Goal: Task Accomplishment & Management: Complete application form

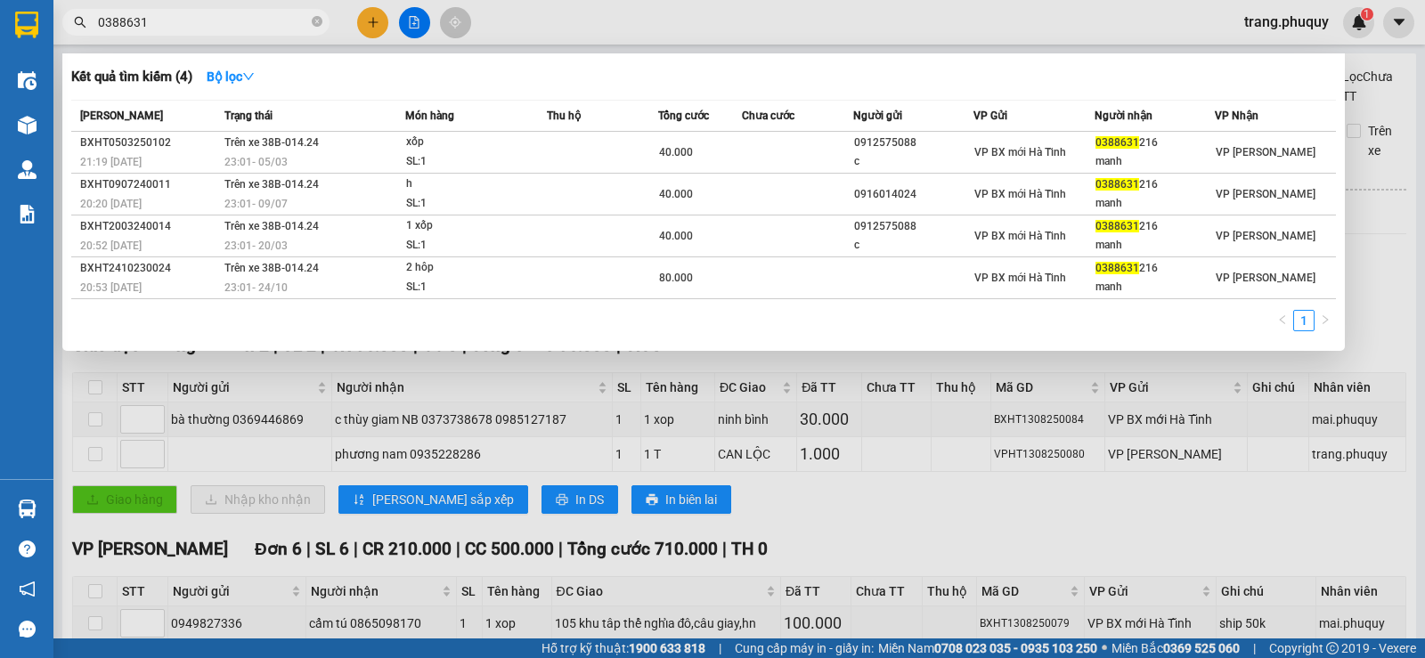
scroll to position [507, 0]
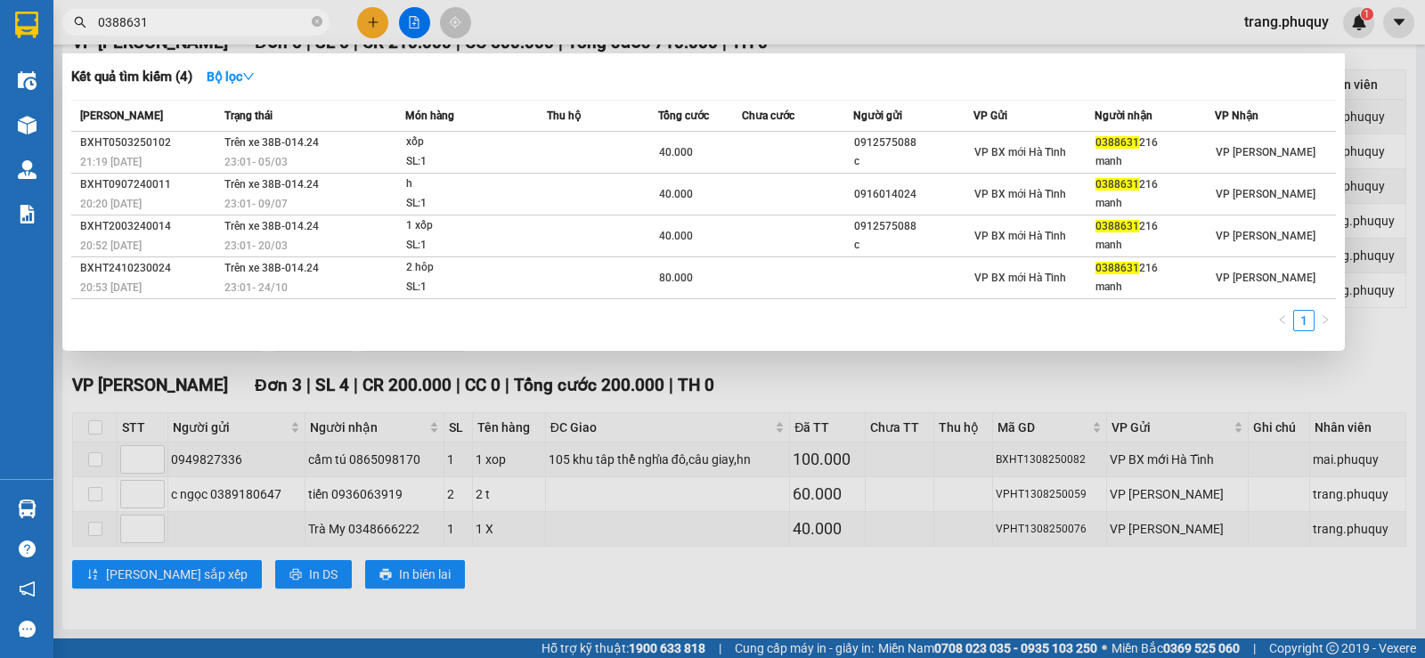
click at [364, 17] on div at bounding box center [712, 329] width 1425 height 658
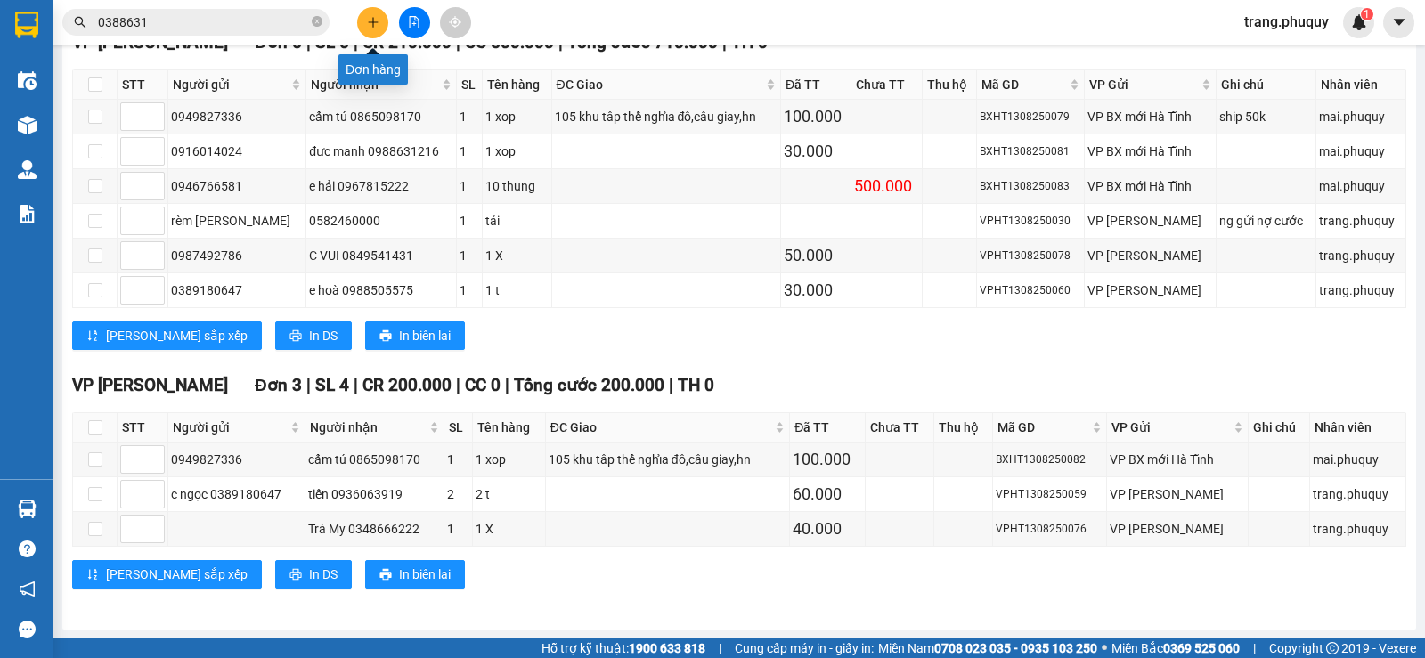
click at [378, 25] on icon "plus" at bounding box center [373, 22] width 12 height 12
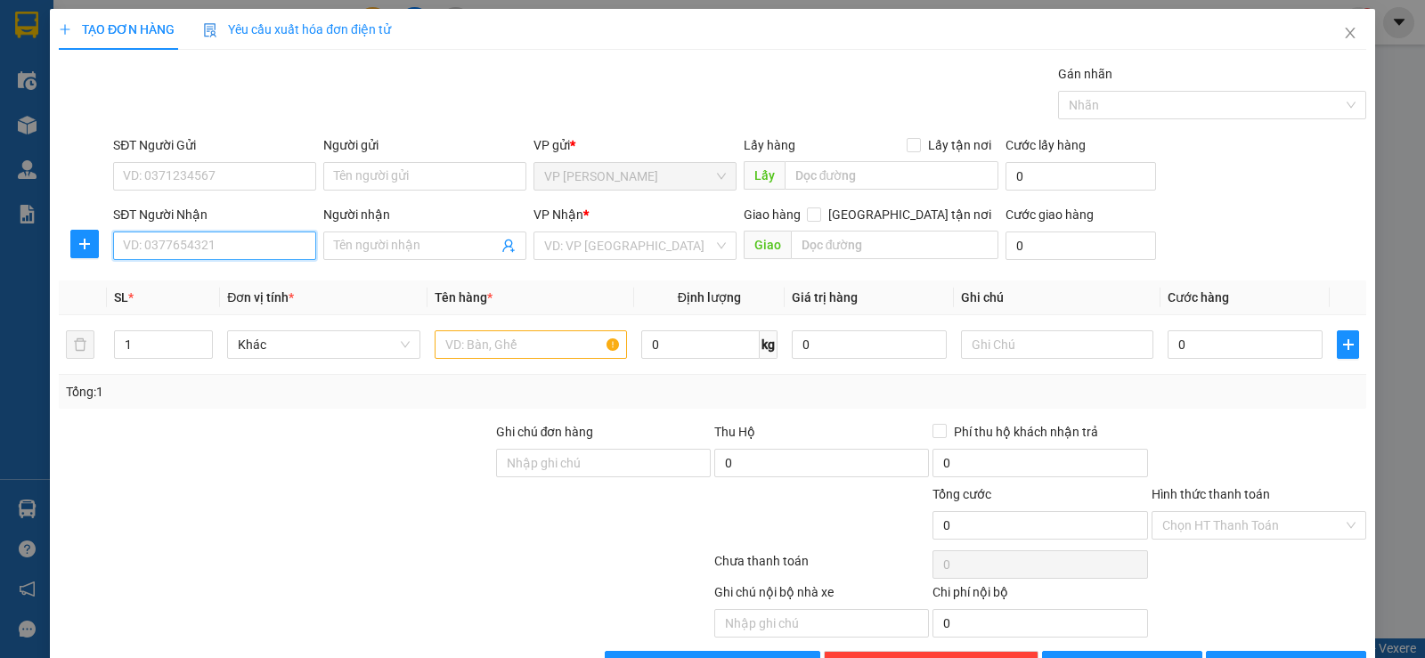
click at [240, 252] on input "SĐT Người Nhận" at bounding box center [214, 246] width 203 height 28
type input "0906586636"
click at [203, 281] on div "0906586636 - anh" at bounding box center [213, 282] width 180 height 20
type input "anh"
type input "0906586636"
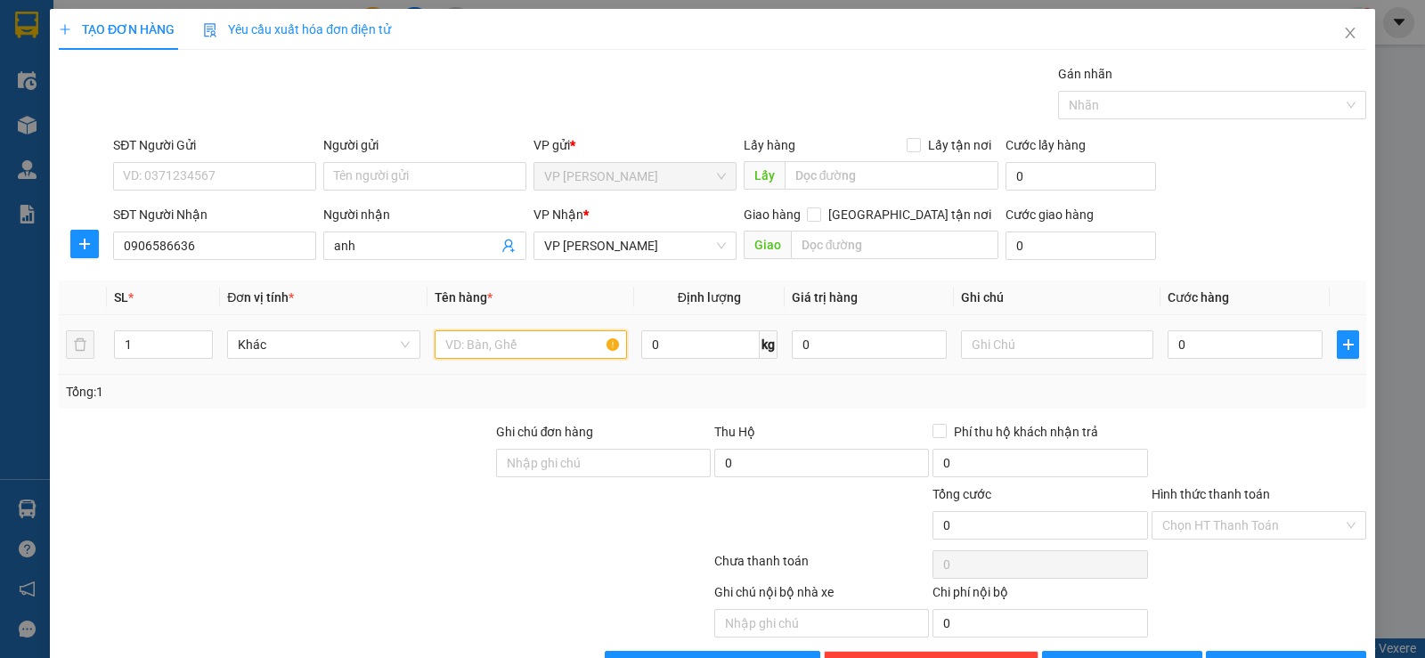
click at [484, 353] on input "text" at bounding box center [531, 344] width 192 height 28
type input "h"
click at [1197, 341] on input "0" at bounding box center [1244, 344] width 155 height 28
type input "3"
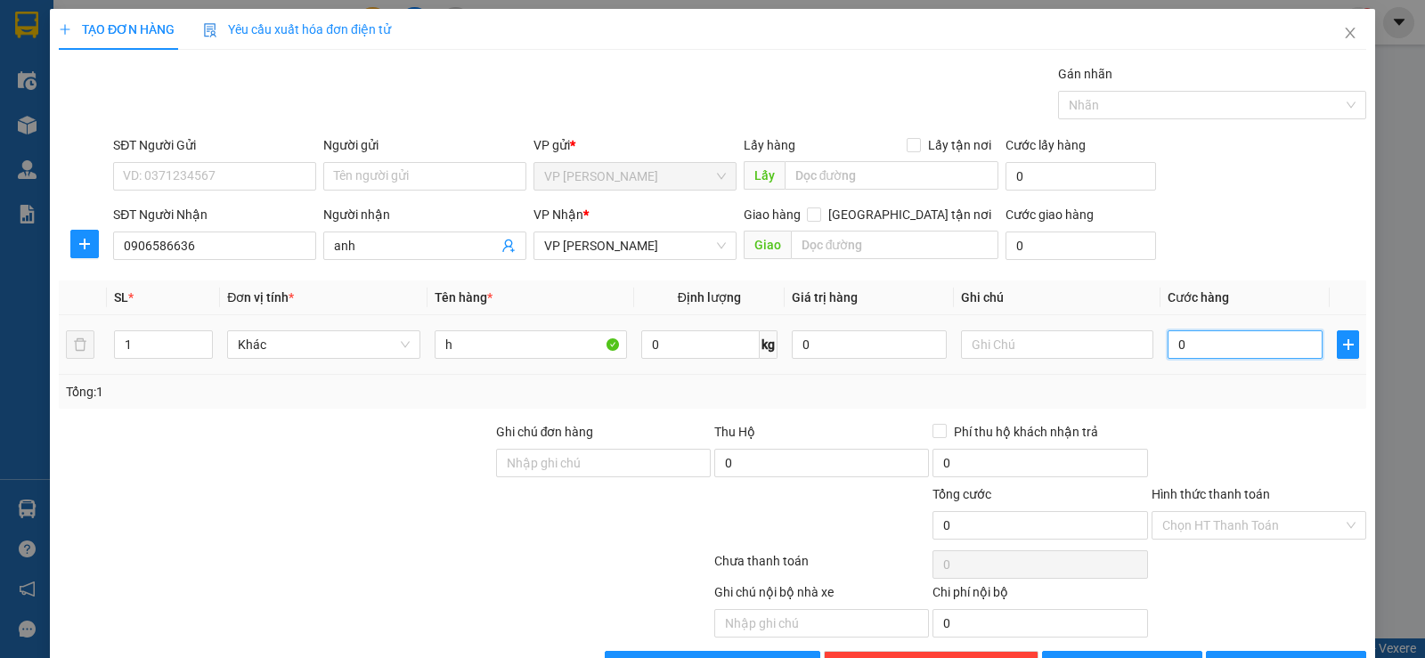
type input "3"
type input "30"
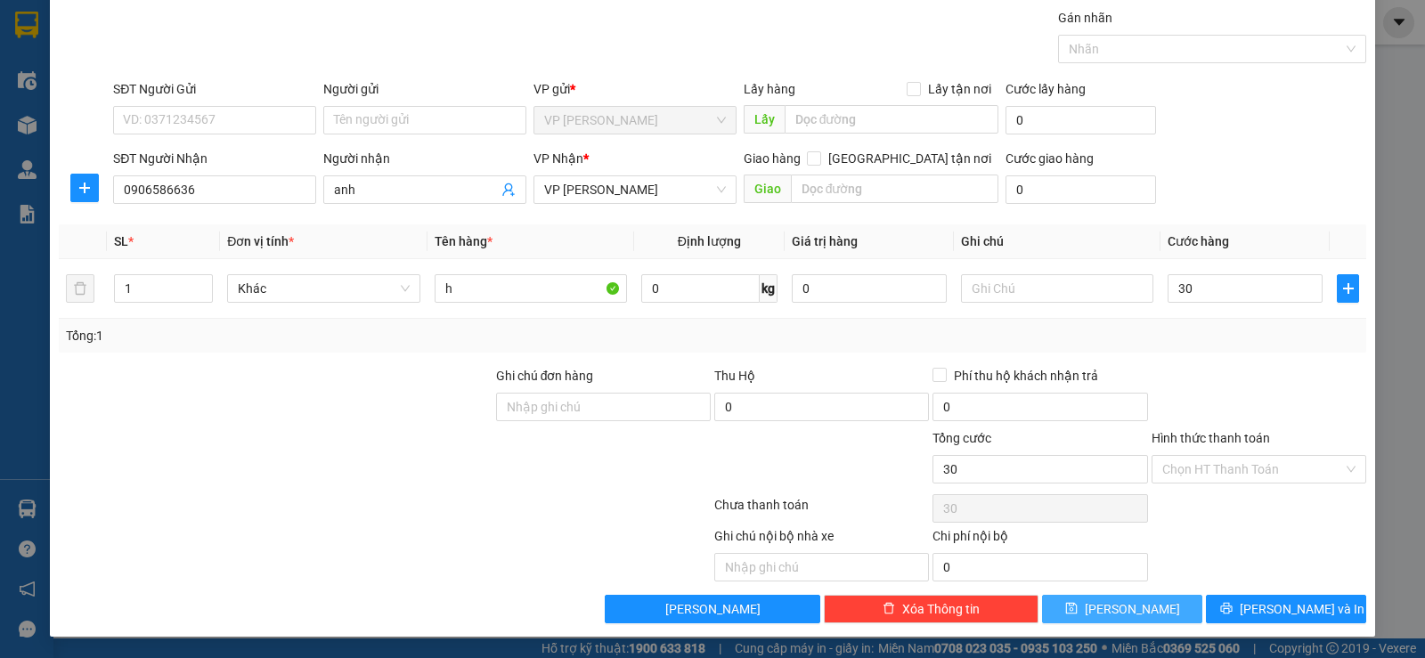
type input "30.000"
click at [1130, 607] on span "[PERSON_NAME]" at bounding box center [1132, 609] width 95 height 20
type input "0"
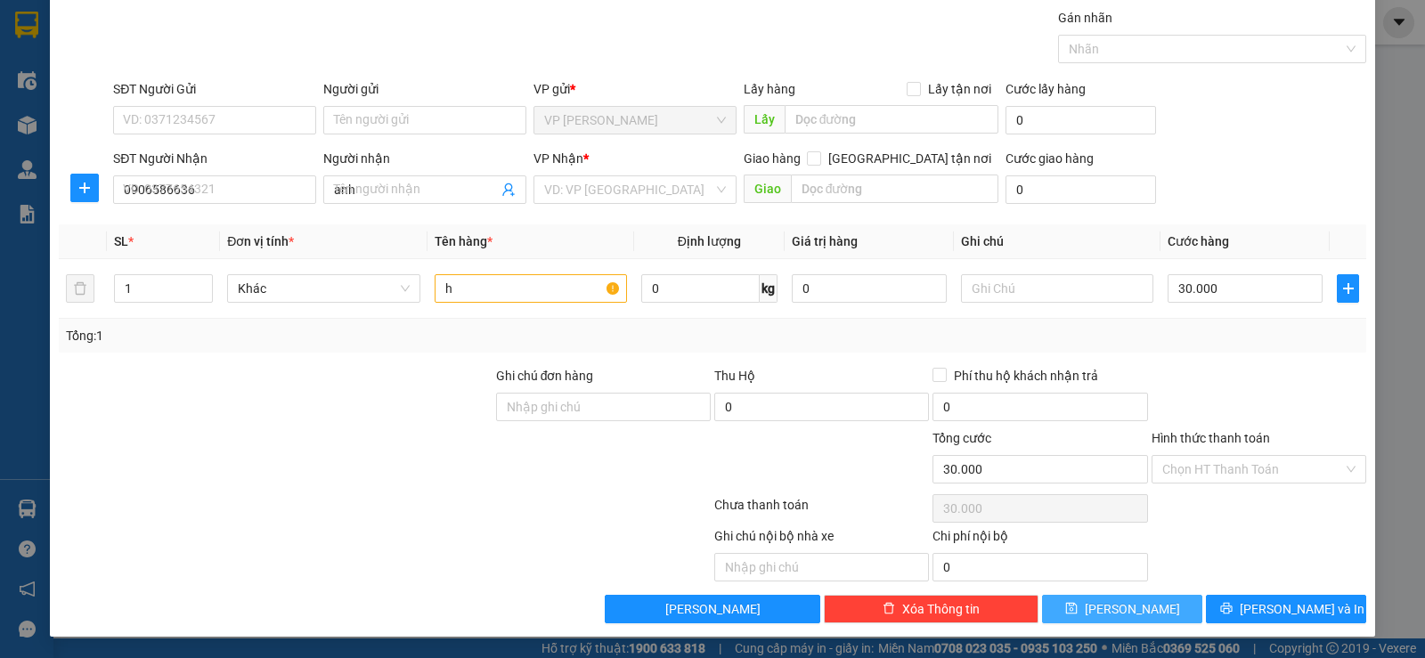
type input "0"
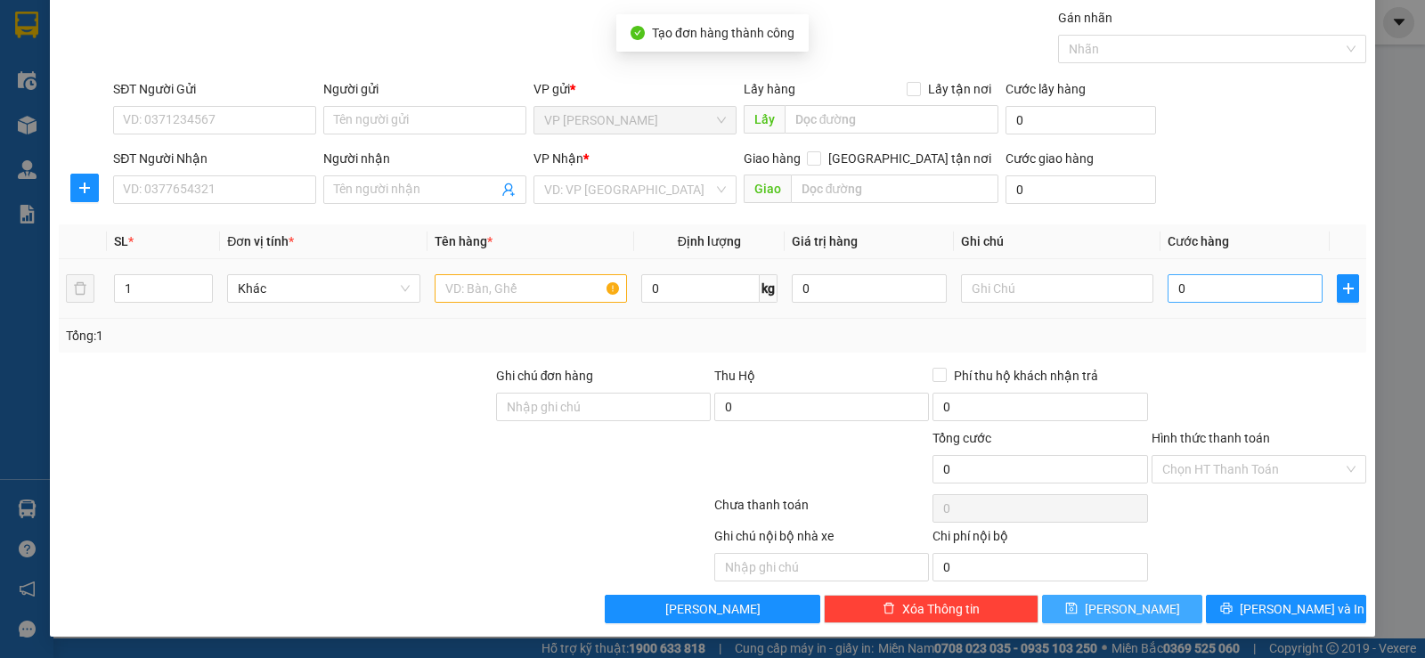
scroll to position [0, 0]
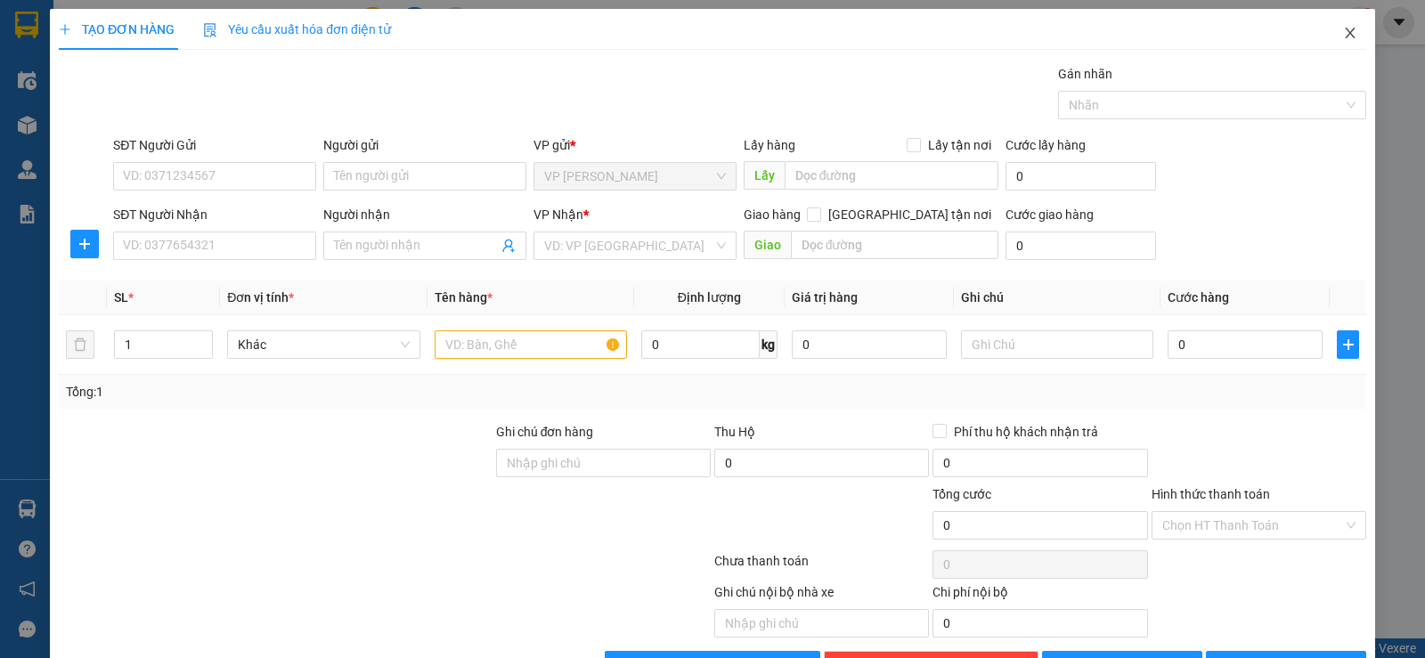
click at [1344, 41] on span "Close" at bounding box center [1350, 34] width 50 height 50
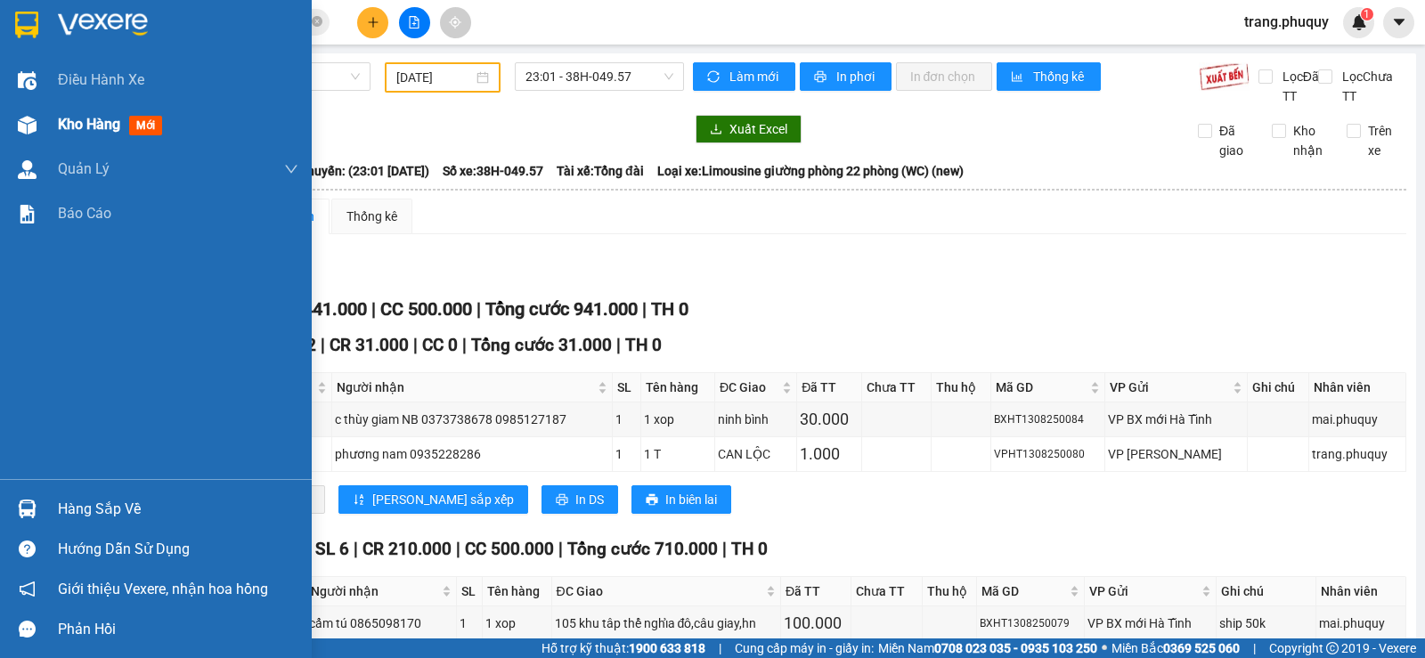
click at [45, 133] on div "Kho hàng mới" at bounding box center [156, 124] width 312 height 45
